Goal: Information Seeking & Learning: Learn about a topic

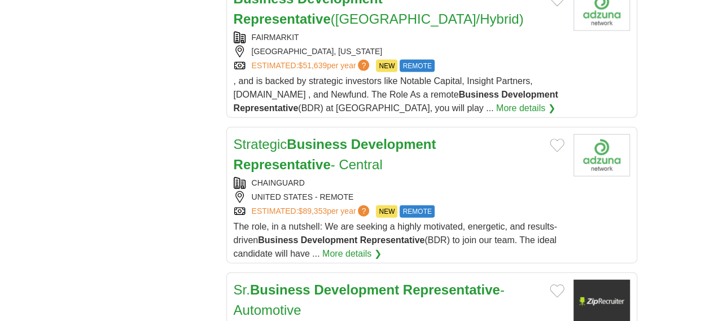
scroll to position [1267, 0]
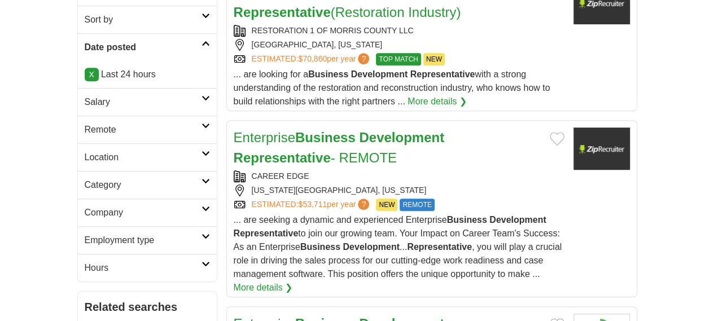
scroll to position [296, 0]
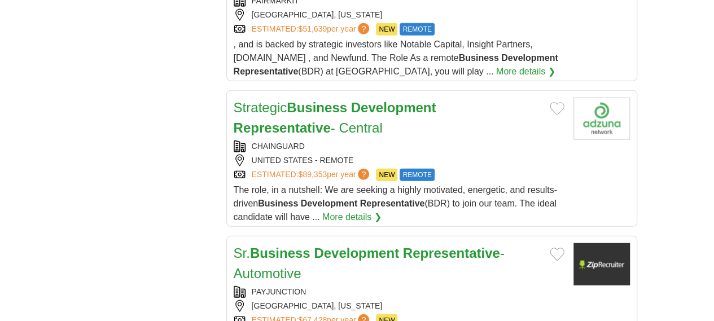
drag, startPoint x: 722, startPoint y: 22, endPoint x: 552, endPoint y: 229, distance: 267.9
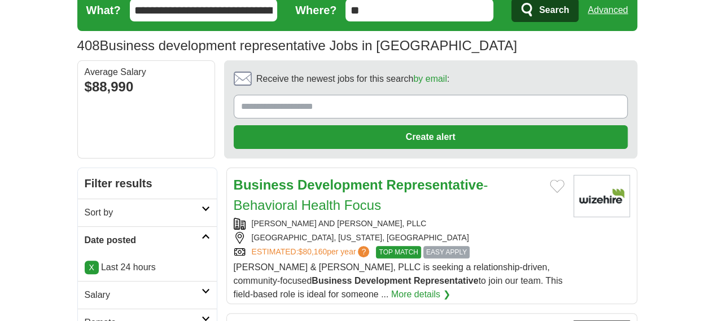
scroll to position [113, 0]
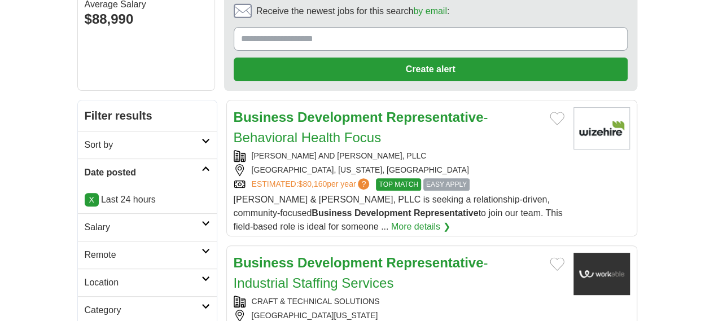
drag, startPoint x: 283, startPoint y: 65, endPoint x: 314, endPoint y: 72, distance: 31.1
click at [314, 107] on h2 "Business Development Representative - Behavioral Health Focus" at bounding box center [387, 127] width 307 height 41
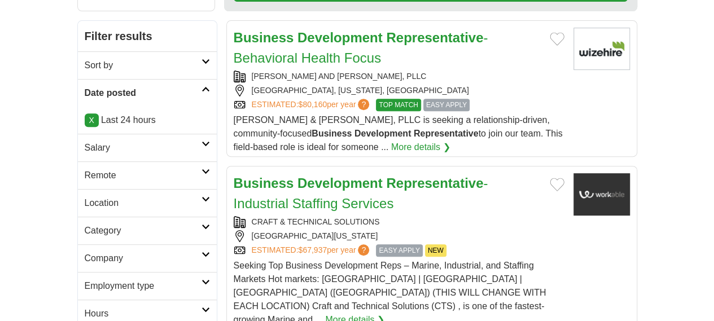
scroll to position [226, 0]
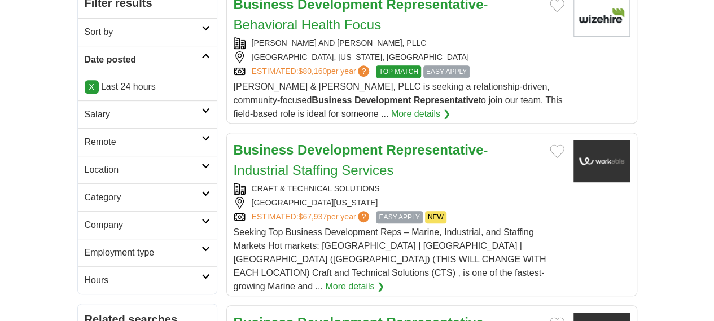
drag, startPoint x: 340, startPoint y: 57, endPoint x: 183, endPoint y: 237, distance: 238.4
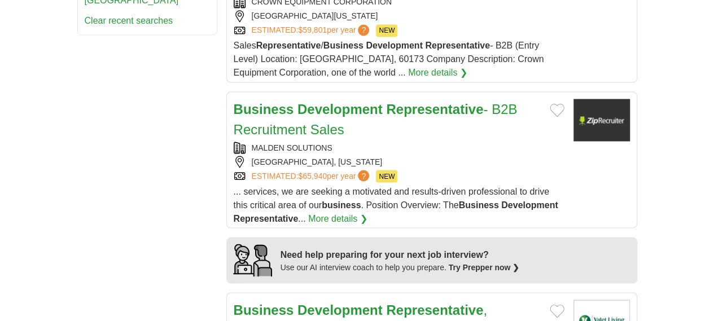
scroll to position [1061, 0]
